Goal: Task Accomplishment & Management: Use online tool/utility

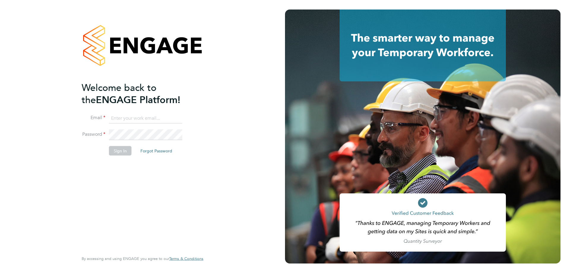
click at [128, 115] on input at bounding box center [145, 118] width 73 height 11
type input "rclarke@frlondon.co.uk"
click at [113, 152] on button "Sign In" at bounding box center [120, 150] width 23 height 9
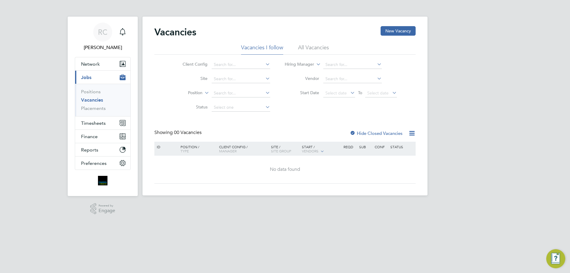
click at [311, 46] on li "All Vacancies" at bounding box center [313, 49] width 31 height 11
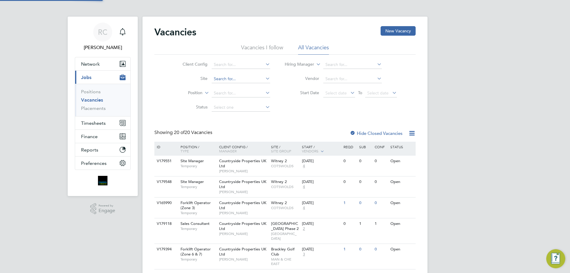
click at [219, 80] on input at bounding box center [241, 79] width 58 height 8
click at [243, 86] on li "[GEOGRAPHIC_DATA]" at bounding box center [240, 87] width 59 height 8
type input "[GEOGRAPHIC_DATA]"
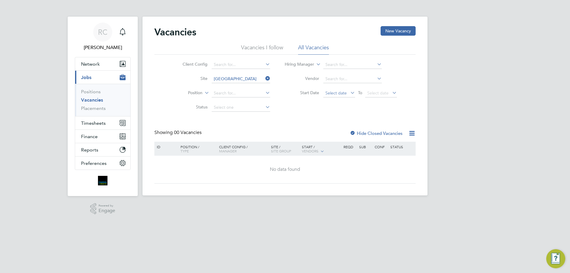
click at [336, 90] on span "Select date" at bounding box center [335, 92] width 21 height 5
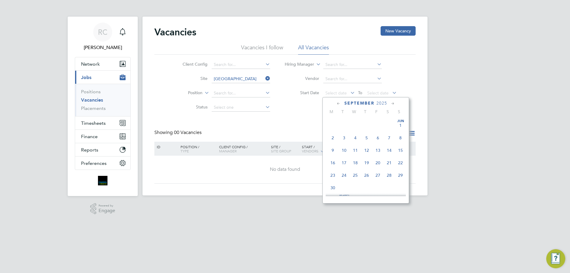
scroll to position [180, 0]
click at [331, 136] on span "25" at bounding box center [332, 132] width 11 height 11
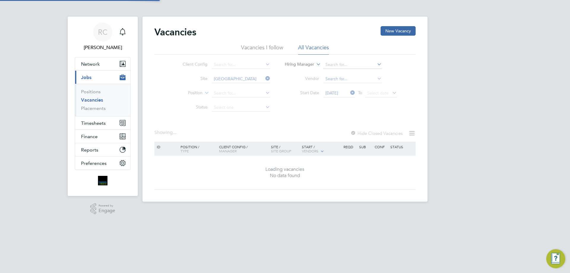
click at [375, 81] on input at bounding box center [352, 79] width 58 height 8
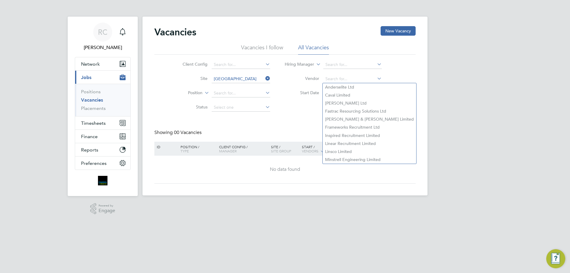
click at [391, 95] on icon at bounding box center [391, 92] width 0 height 8
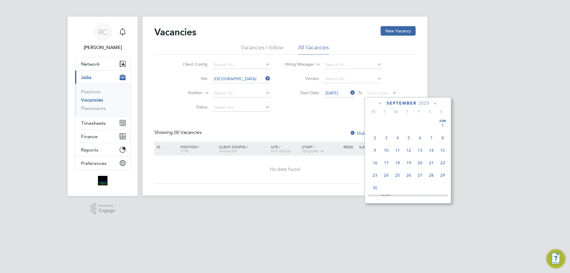
scroll to position [180, 0]
click at [440, 137] on span "31" at bounding box center [442, 132] width 11 height 11
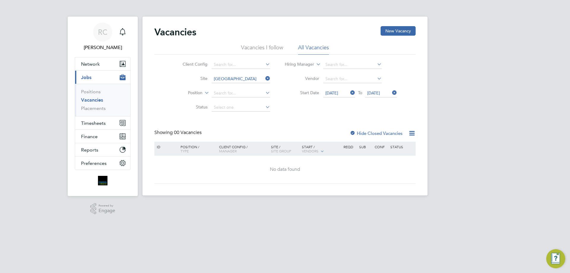
click at [412, 134] on icon at bounding box center [411, 132] width 7 height 7
click at [397, 132] on label "Hide Closed Vacancies" at bounding box center [375, 133] width 53 height 6
click at [94, 121] on span "Timesheets" at bounding box center [93, 123] width 25 height 6
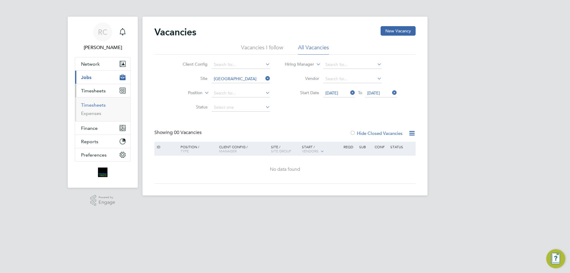
click at [92, 106] on link "Timesheets" at bounding box center [93, 105] width 25 height 6
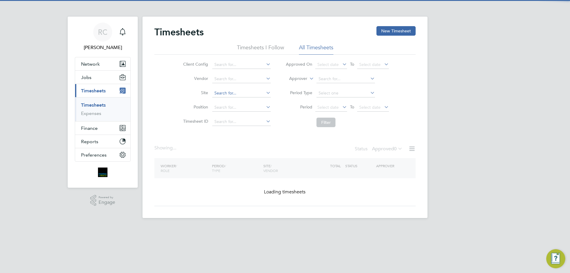
click at [230, 96] on input at bounding box center [241, 93] width 58 height 8
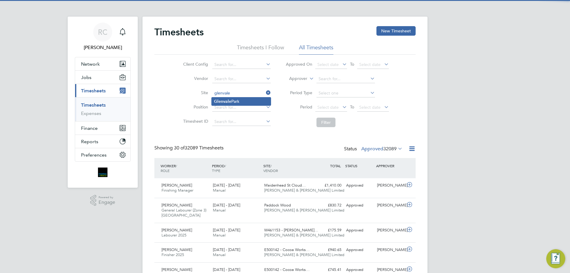
click at [244, 100] on li "[GEOGRAPHIC_DATA]" at bounding box center [241, 101] width 59 height 8
type input "[GEOGRAPHIC_DATA]"
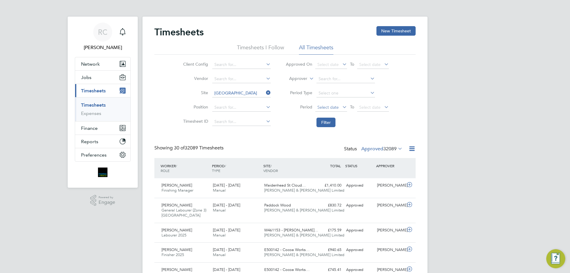
click at [323, 105] on span "Select date" at bounding box center [327, 106] width 21 height 5
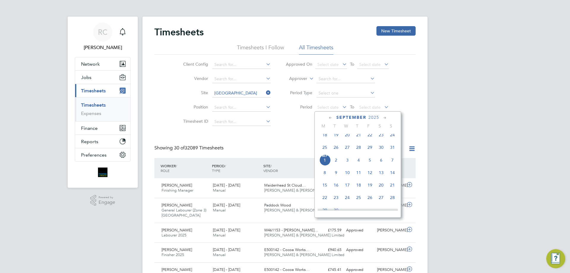
click at [321, 153] on span "25" at bounding box center [324, 147] width 11 height 11
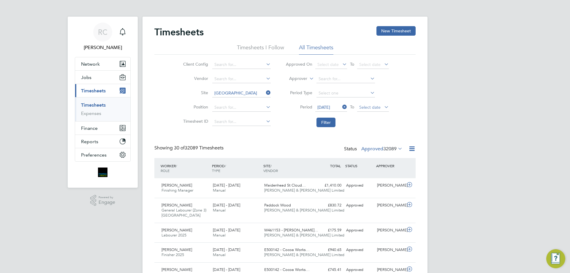
click at [367, 107] on span "Select date" at bounding box center [369, 106] width 21 height 5
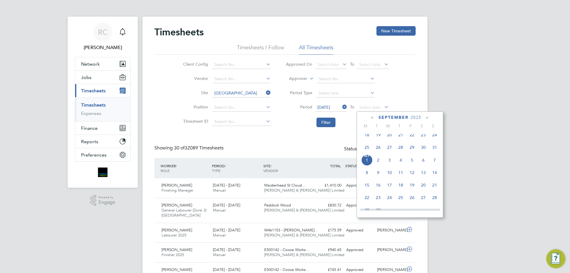
click at [433, 152] on span "31" at bounding box center [434, 147] width 11 height 11
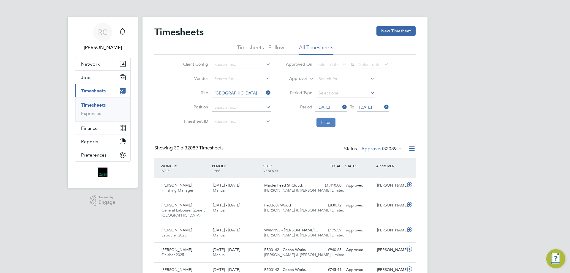
click at [324, 124] on button "Filter" at bounding box center [325, 121] width 19 height 9
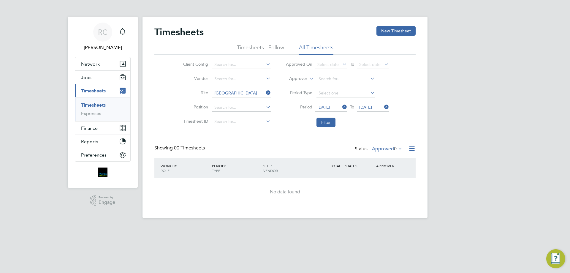
click at [396, 150] on icon at bounding box center [396, 148] width 0 height 8
click at [389, 177] on li "Submitted" at bounding box center [386, 176] width 27 height 8
